Goal: Transaction & Acquisition: Book appointment/travel/reservation

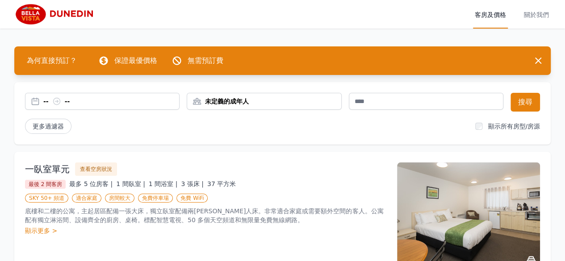
click at [35, 100] on div "-- --" at bounding box center [102, 101] width 154 height 9
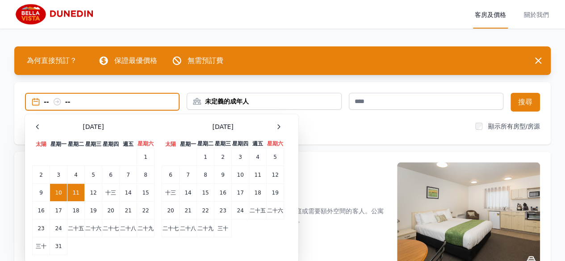
click at [247, 104] on font "未定義的成年人" at bounding box center [227, 101] width 44 height 7
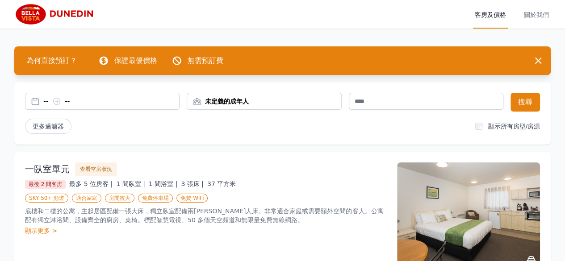
click at [247, 104] on font "未定義的成年人" at bounding box center [227, 101] width 44 height 7
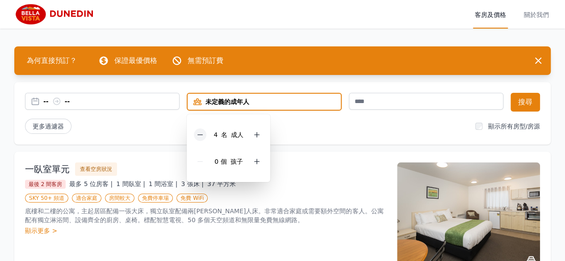
click at [200, 137] on icon at bounding box center [199, 134] width 7 height 7
click at [254, 165] on div at bounding box center [256, 161] width 12 height 12
click at [259, 161] on icon at bounding box center [256, 161] width 7 height 7
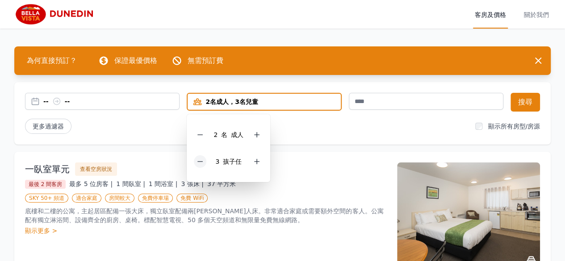
click at [202, 162] on icon at bounding box center [199, 161] width 7 height 7
click at [316, 133] on div "更多過濾器" at bounding box center [246, 126] width 443 height 15
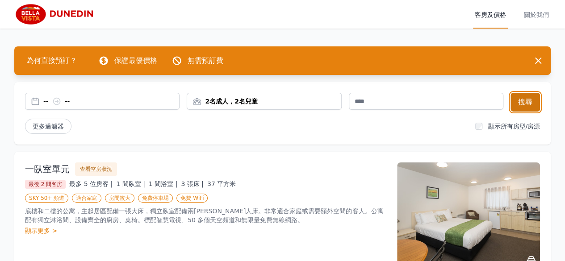
click at [525, 107] on font "搜尋" at bounding box center [525, 102] width 14 height 11
click at [196, 21] on div "客房及價格 關於我們" at bounding box center [282, 14] width 536 height 29
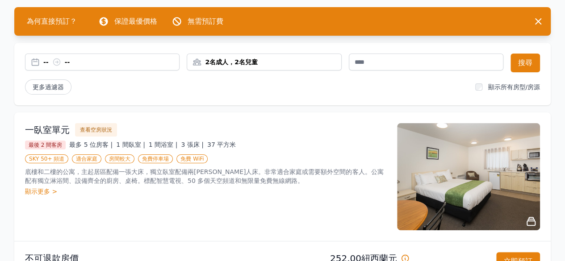
scroll to position [40, 0]
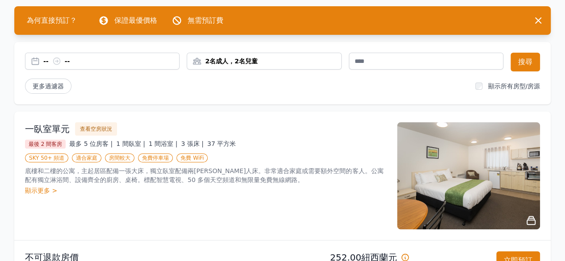
click at [37, 192] on font "顯示更多 >" at bounding box center [41, 190] width 32 height 7
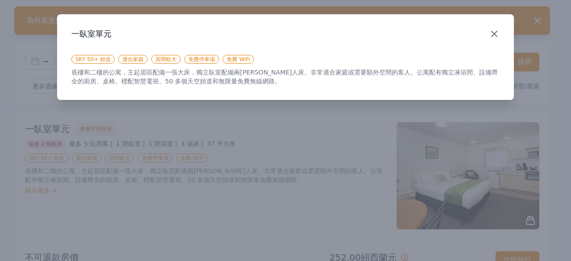
click at [491, 31] on icon "button" at bounding box center [494, 34] width 11 height 11
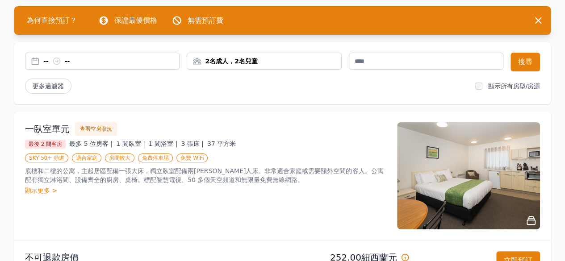
scroll to position [133, 0]
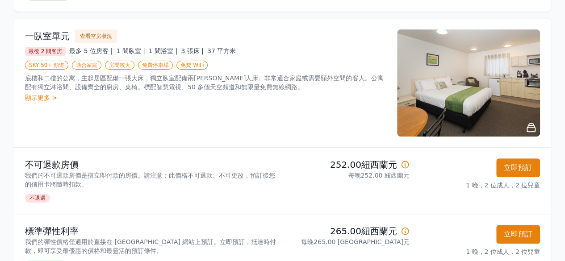
click at [287, 119] on div "一臥室單元 查看空房狀況 最後 2 間客房 最多 5 位房客 | 1 間臥室 | 1 間浴室 | 3 張床 | 37 平方米 SKY 50+ 頻道 適合家庭 …" at bounding box center [205, 82] width 361 height 107
drag, startPoint x: 325, startPoint y: 169, endPoint x: 347, endPoint y: 167, distance: 22.0
click at [347, 167] on p "252.00紐西蘭元" at bounding box center [347, 164] width 123 height 12
copy font "252"
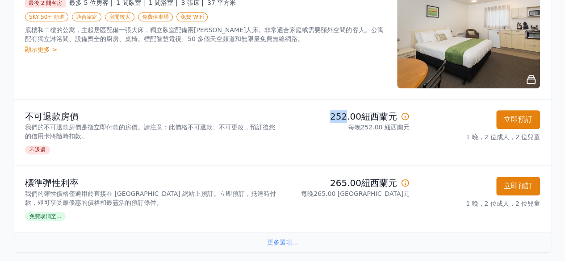
scroll to position [184, 0]
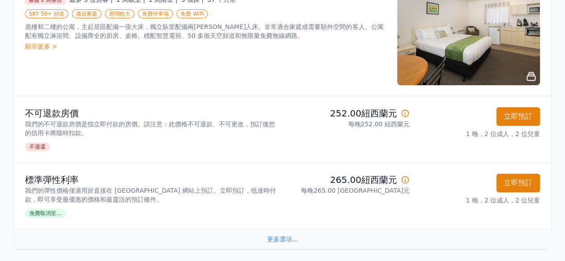
click at [42, 214] on font "免費取消至..." at bounding box center [45, 213] width 32 height 6
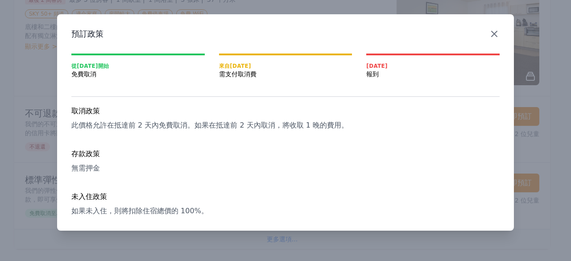
click at [494, 37] on icon "button" at bounding box center [494, 34] width 11 height 11
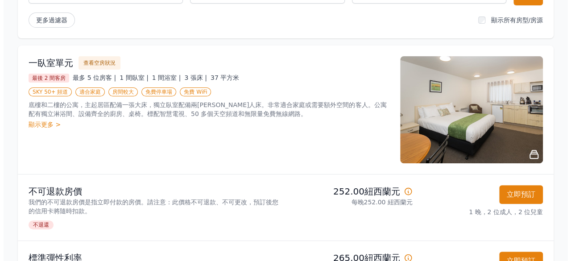
scroll to position [95, 0]
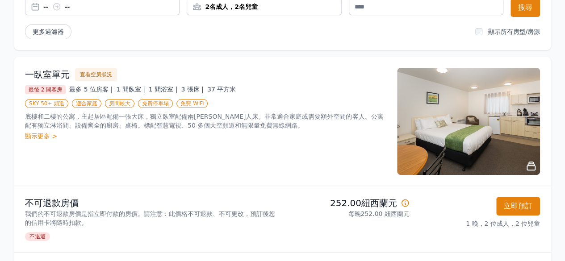
click at [499, 129] on img at bounding box center [468, 121] width 143 height 107
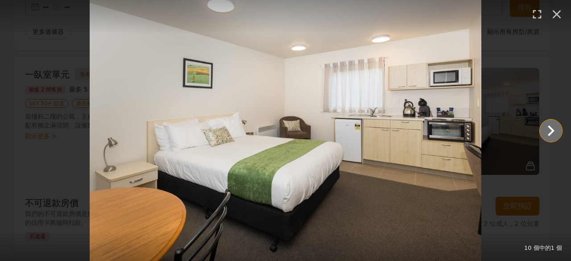
click at [547, 128] on icon "顯示第 2 張投影片（共 10 張）" at bounding box center [551, 130] width 21 height 21
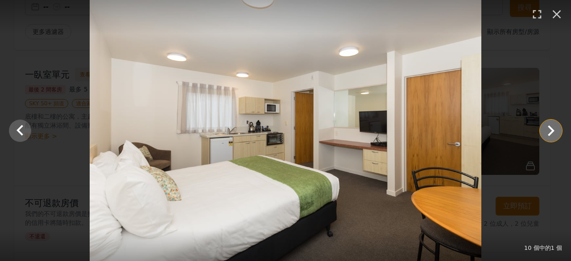
click at [546, 129] on icon "Show slide 3 of 10" at bounding box center [551, 130] width 21 height 21
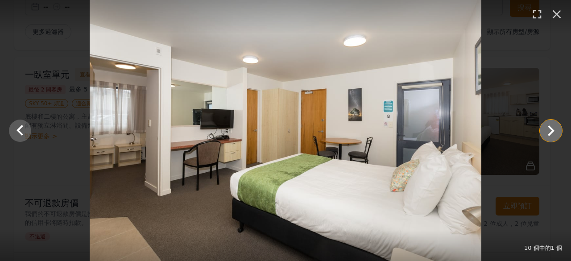
click at [546, 129] on icon "Show slide 4 of 10" at bounding box center [551, 130] width 21 height 21
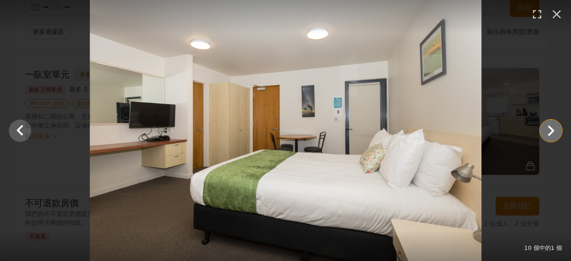
click at [546, 129] on icon "Show slide 5 of 10" at bounding box center [551, 130] width 21 height 21
